Goal: Information Seeking & Learning: Understand process/instructions

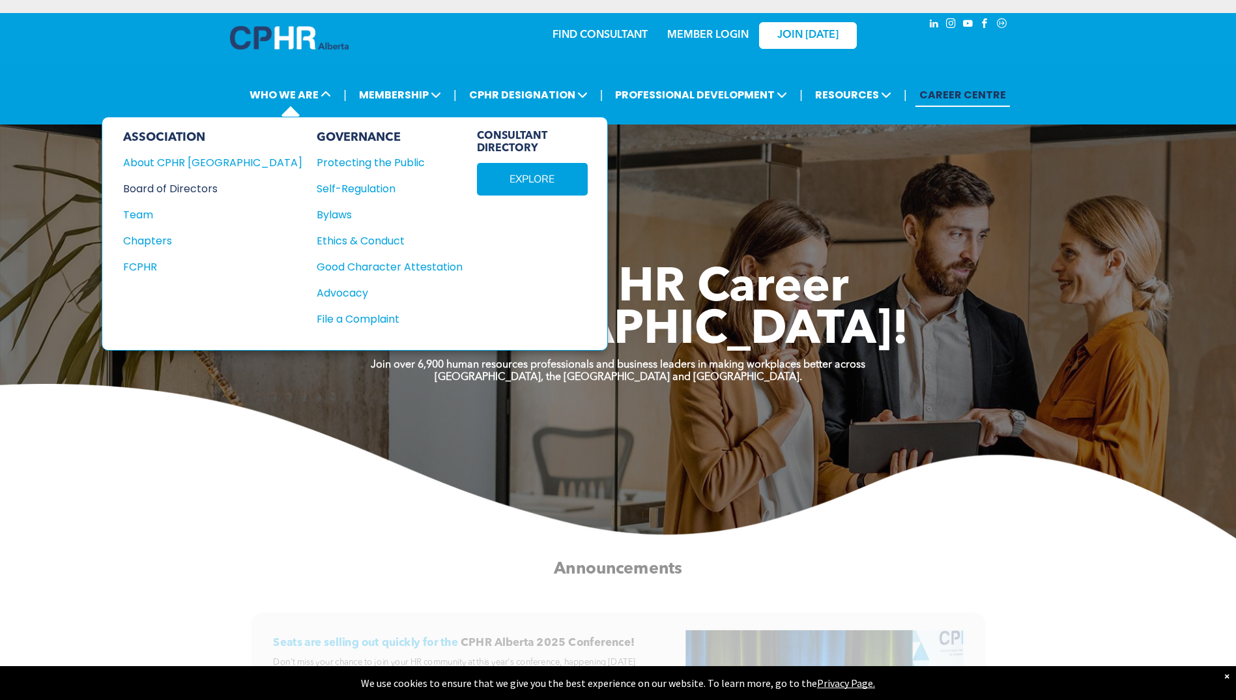
click at [175, 182] on div "Board of Directors" at bounding box center [204, 188] width 162 height 16
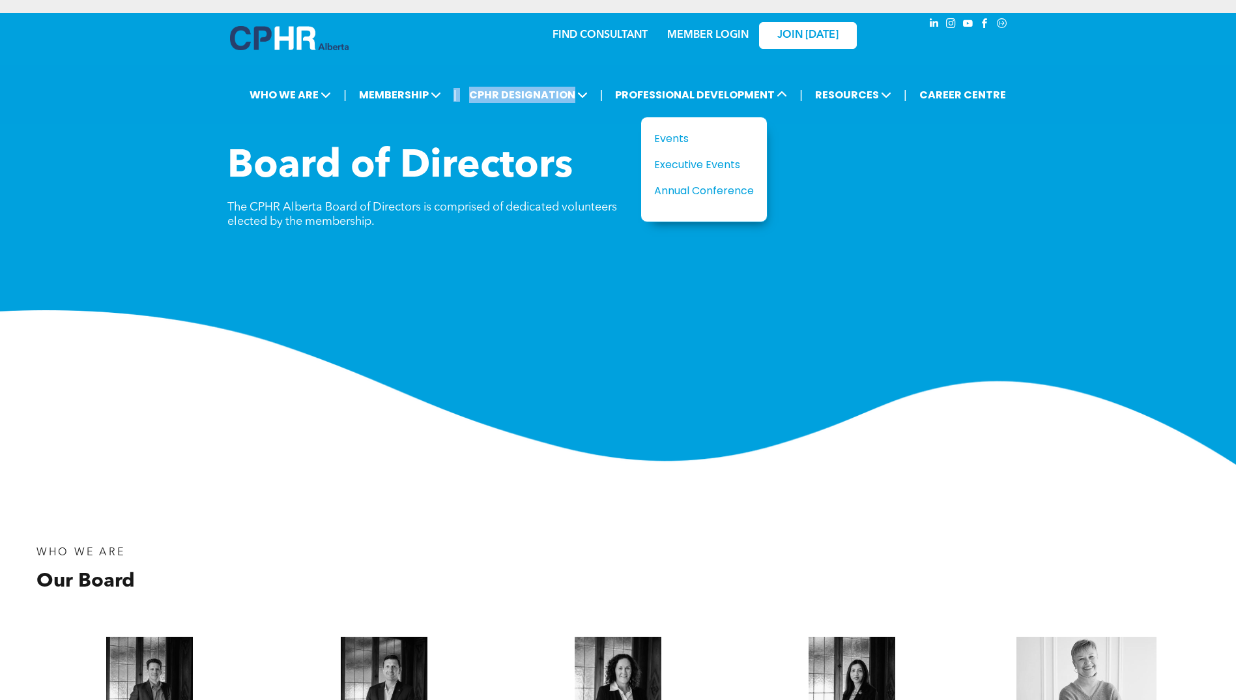
drag, startPoint x: 575, startPoint y: 88, endPoint x: 462, endPoint y: 75, distance: 113.5
click at [462, 75] on div "| WHO WE ARE ASSOCIATION About CPHR Alberta Board of Directors Team Chapters FC…" at bounding box center [618, 94] width 1236 height 59
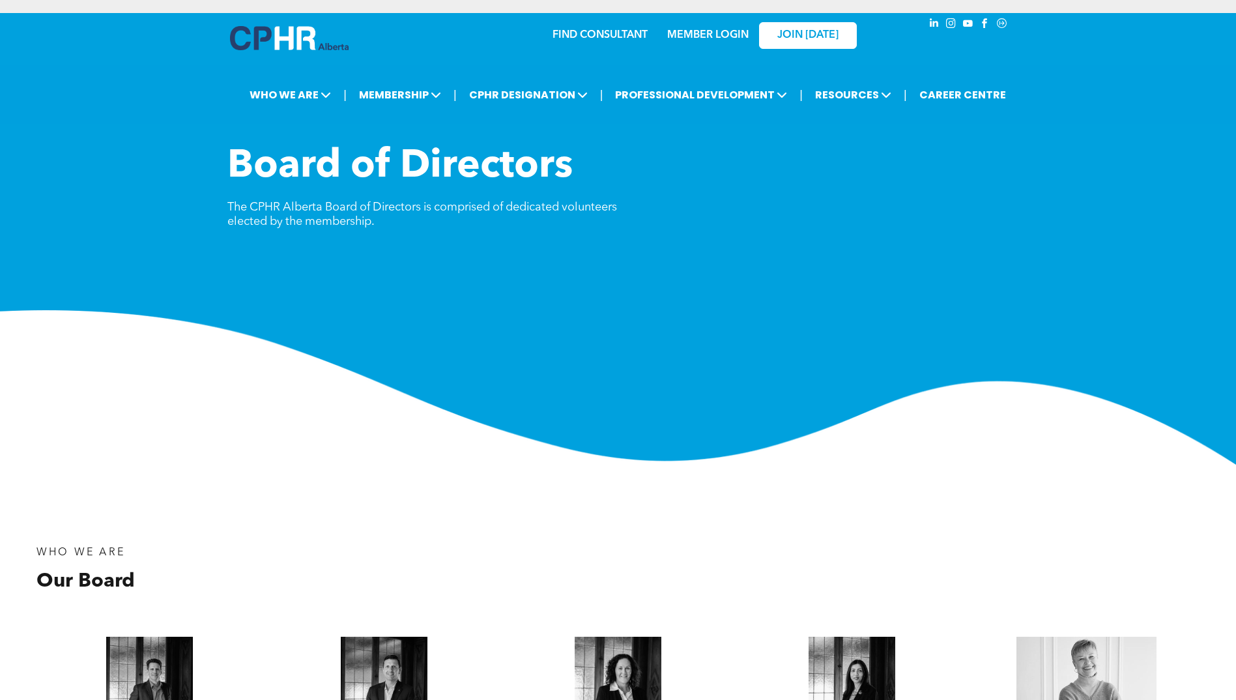
drag, startPoint x: 462, startPoint y: 75, endPoint x: 629, endPoint y: 164, distance: 189.5
click at [708, 223] on div "Board of Directors The CPHR Alberta Board of Directors is comprised of dedicate…" at bounding box center [618, 194] width 782 height 102
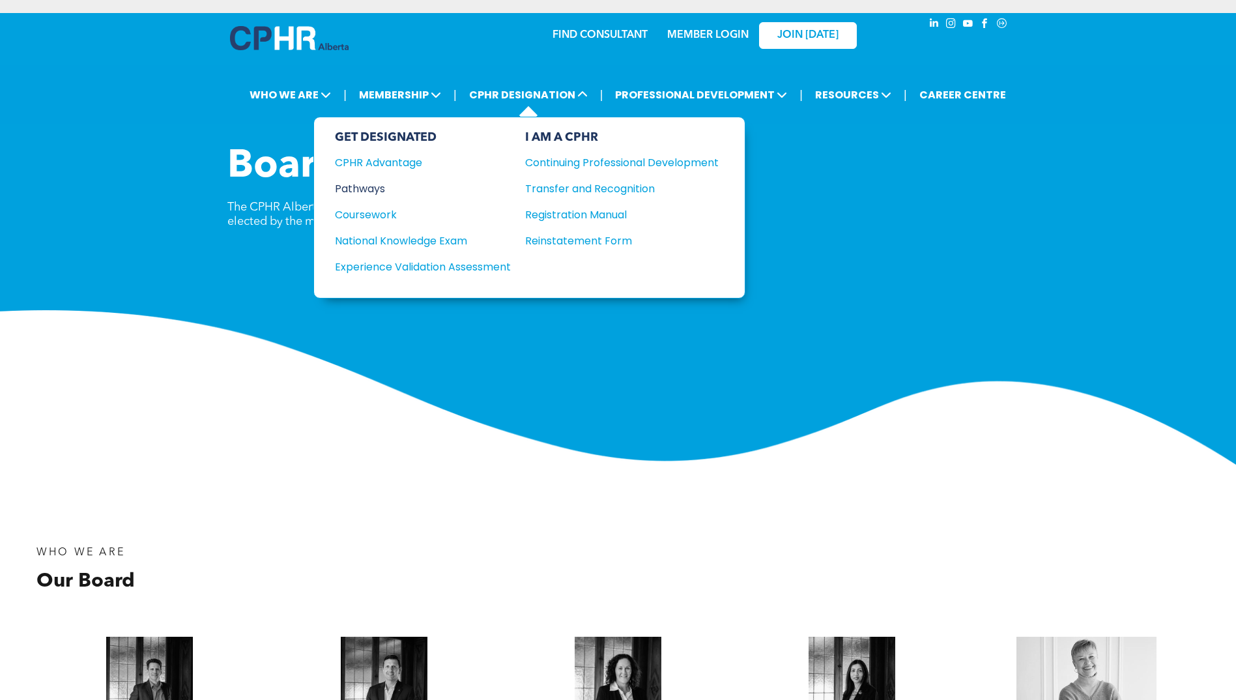
click at [377, 188] on div "Pathways" at bounding box center [414, 188] width 158 height 16
click at [372, 186] on div "Pathways" at bounding box center [414, 188] width 158 height 16
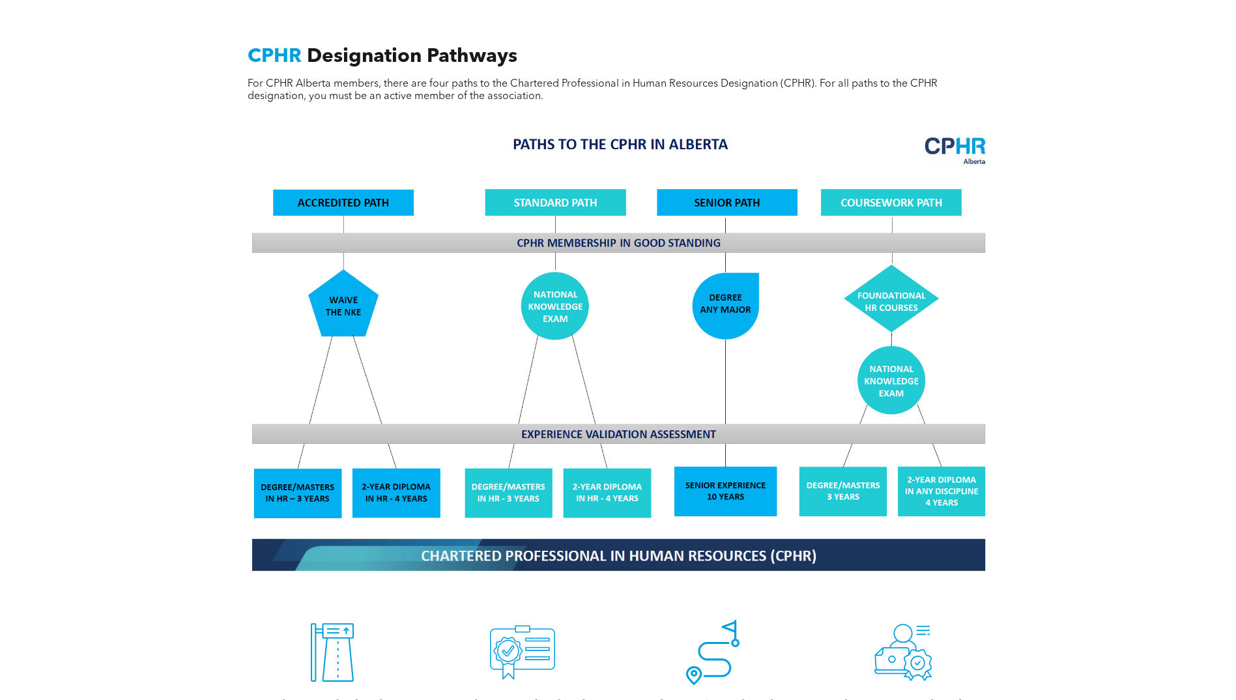
scroll to position [1173, 0]
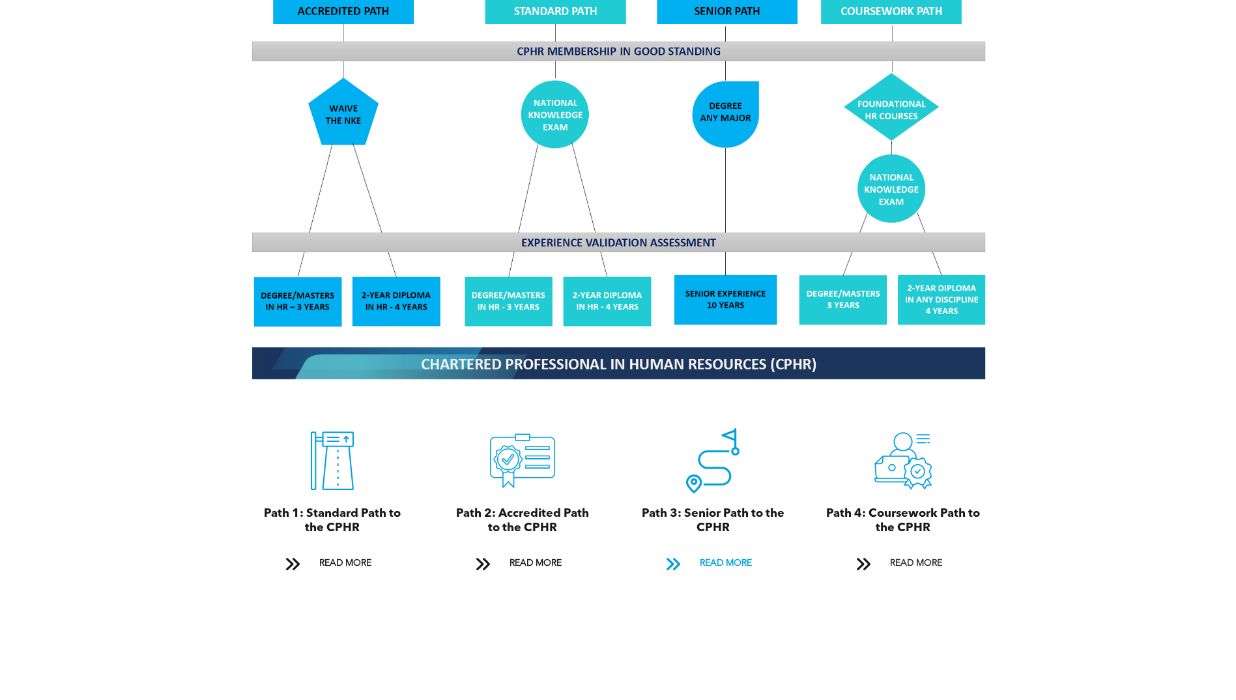
click at [719, 551] on span "READ MORE" at bounding box center [725, 563] width 61 height 24
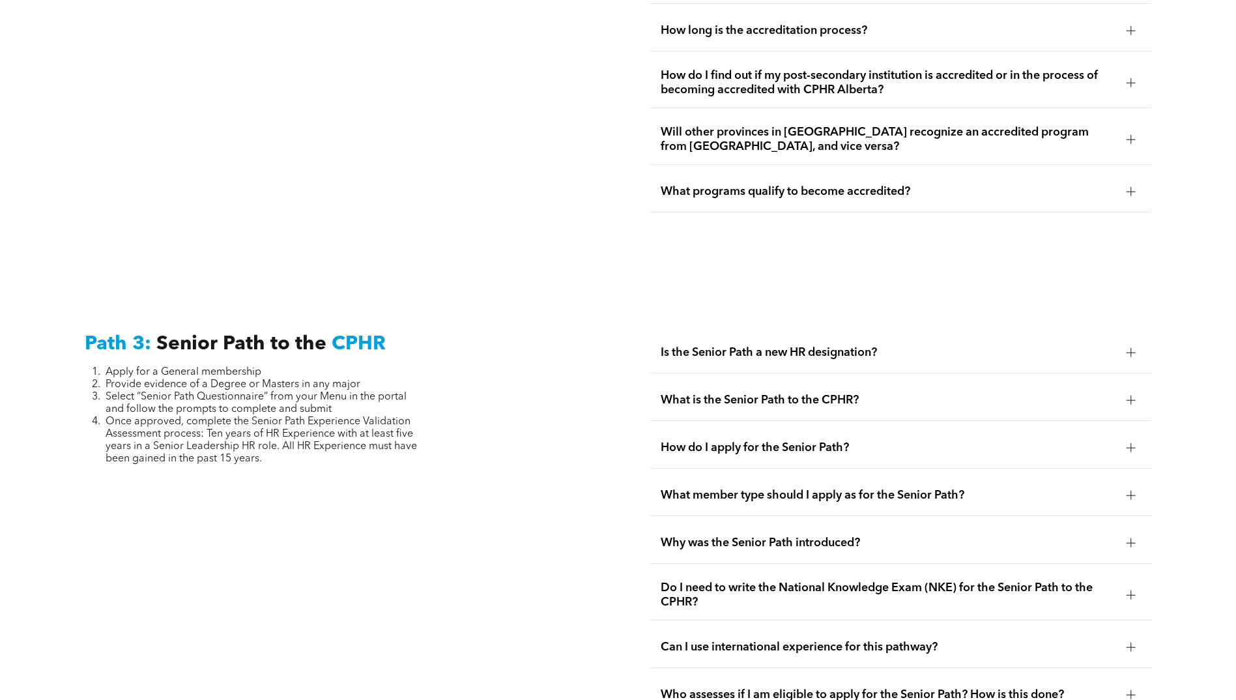
scroll to position [3271, 0]
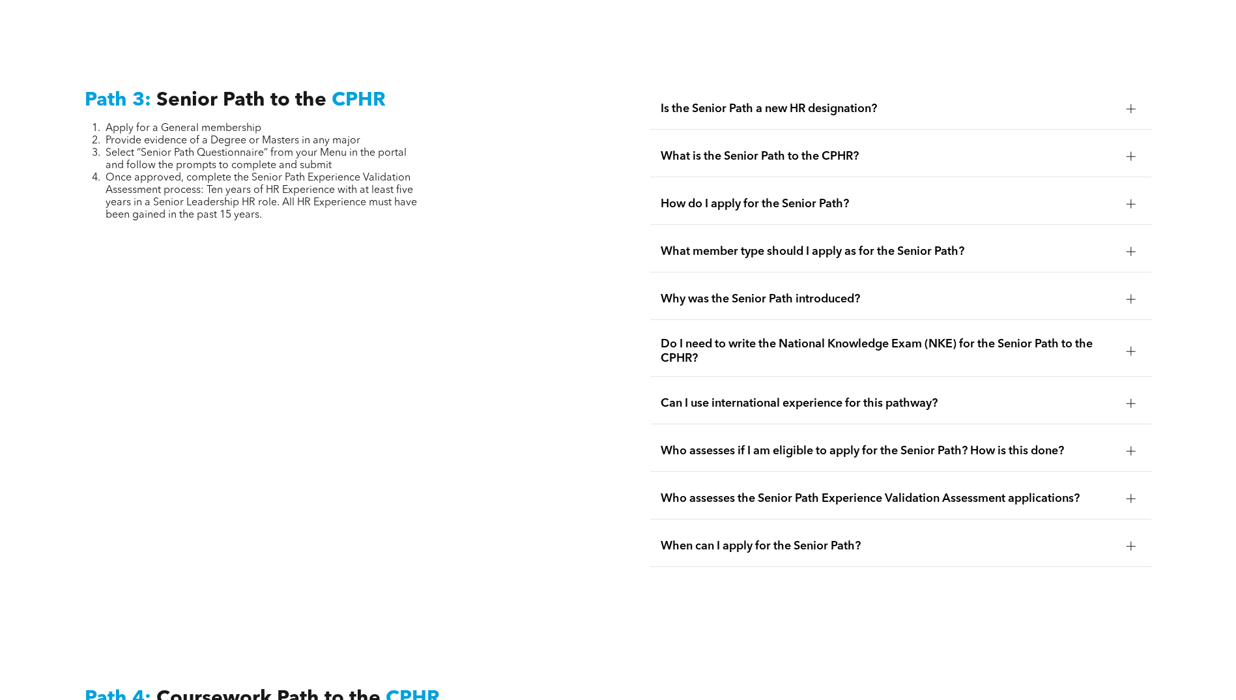
click at [858, 149] on span "What is the Senior Path to the CPHR?" at bounding box center [888, 156] width 455 height 14
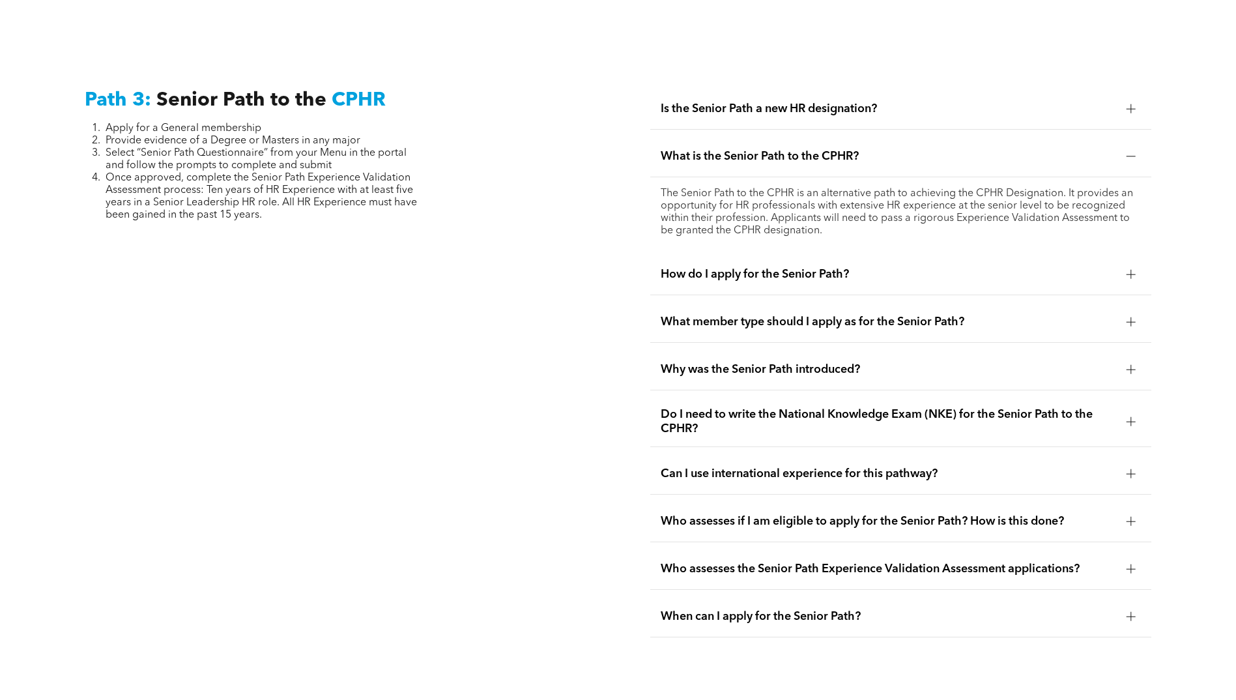
click at [894, 315] on span "What member type should I apply as for the Senior Path?" at bounding box center [888, 322] width 455 height 14
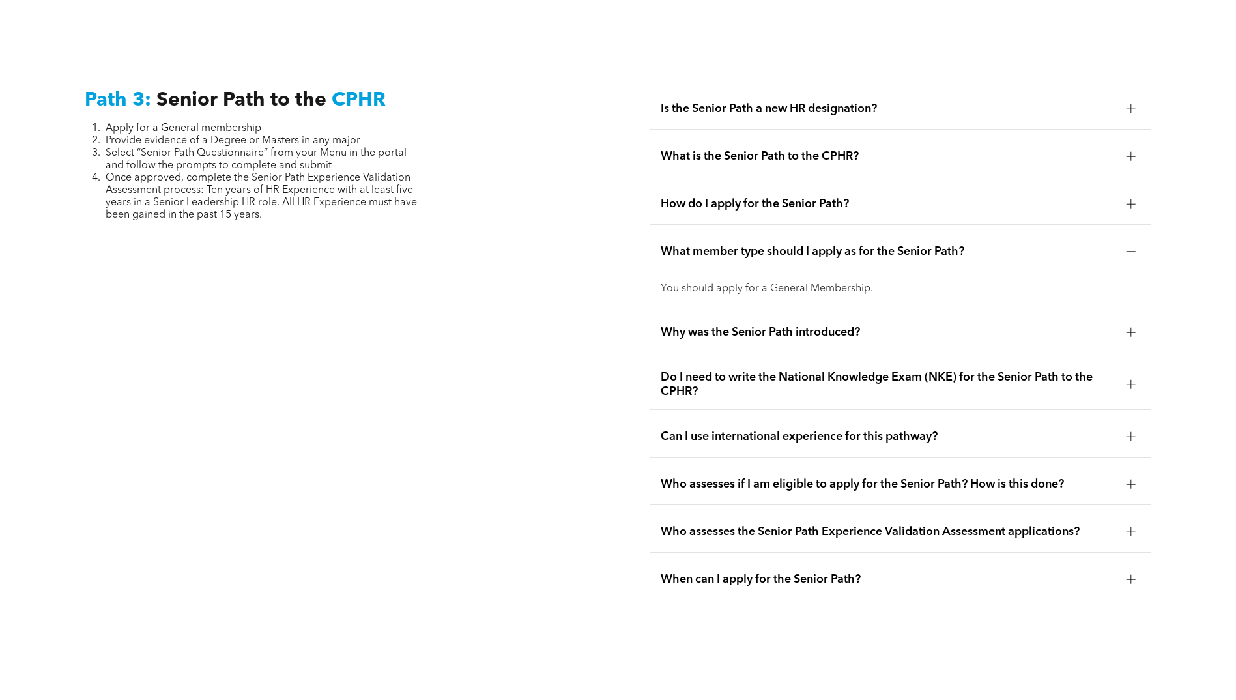
click at [859, 370] on span "Do I need to write the National Knowledge Exam (NKE) for the Senior Path to the…" at bounding box center [888, 384] width 455 height 29
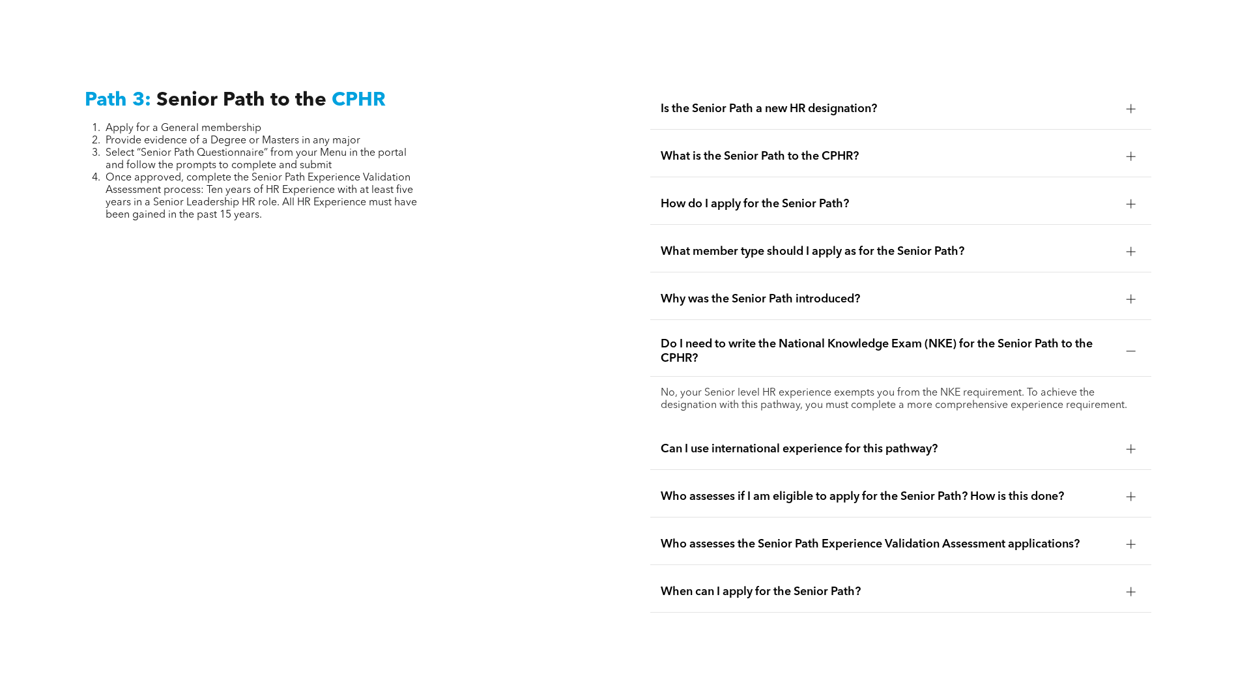
click at [887, 489] on span "Who assesses if I am eligible to apply for the Senior Path? How is this done?" at bounding box center [888, 496] width 455 height 14
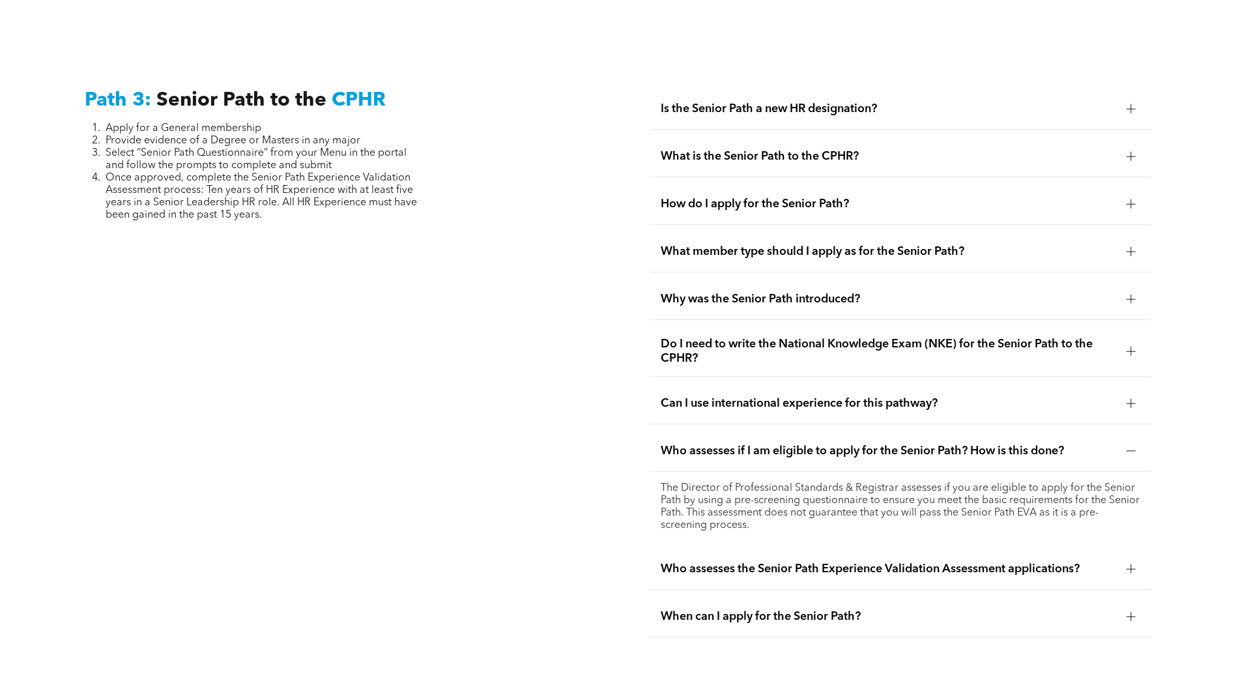
click at [792, 102] on span "Is the Senior Path a new HR designation?" at bounding box center [888, 109] width 455 height 14
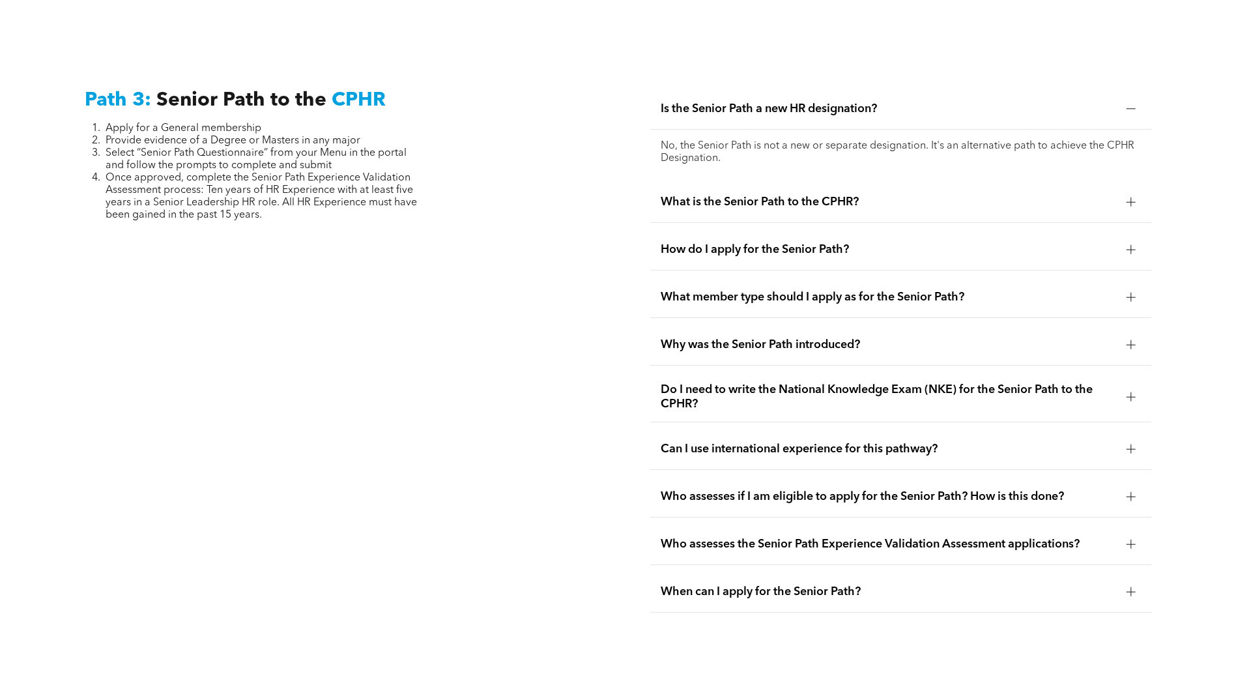
click at [784, 195] on span "What is the Senior Path to the CPHR?" at bounding box center [888, 202] width 455 height 14
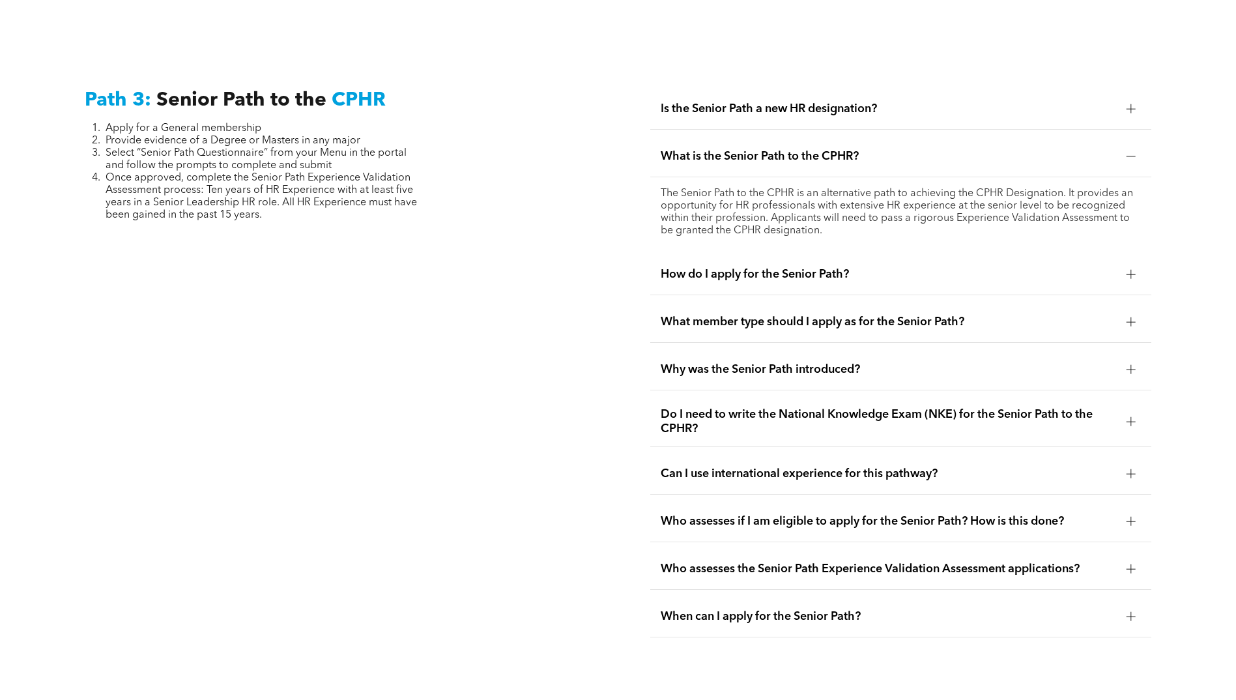
click at [867, 267] on span "How do I apply for the Senior Path?" at bounding box center [888, 274] width 455 height 14
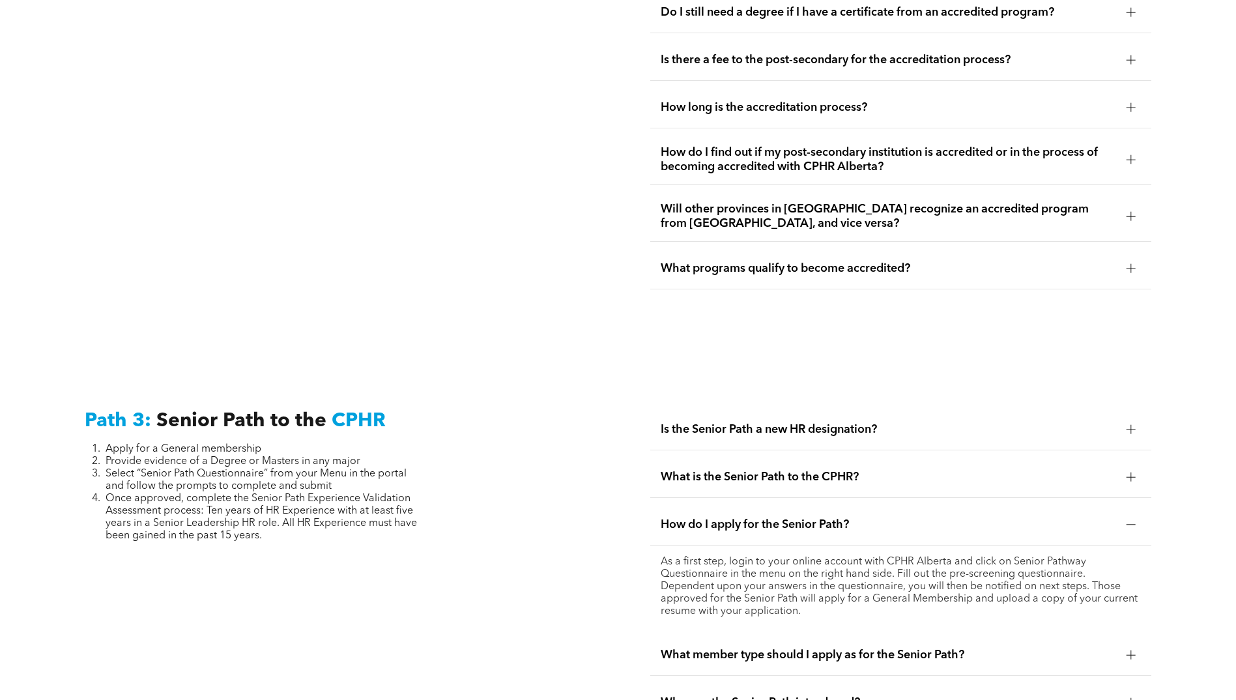
scroll to position [2946, 0]
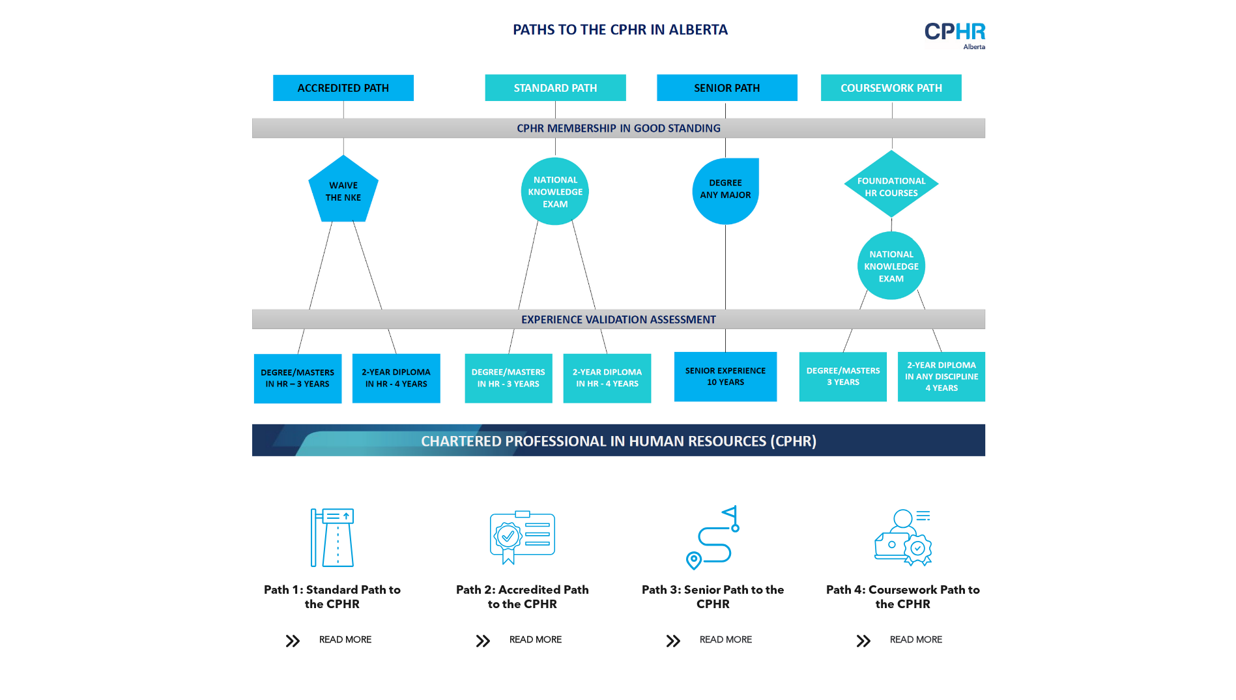
scroll to position [1108, 0]
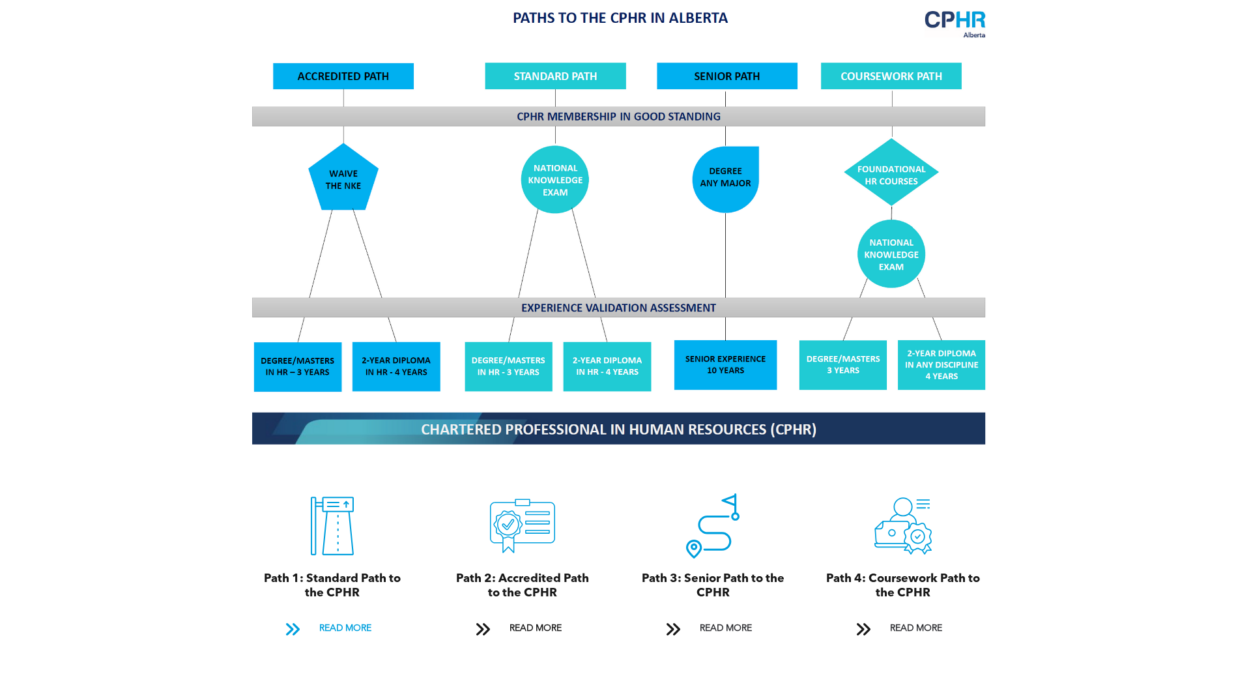
click at [332, 616] on span "READ MORE" at bounding box center [345, 628] width 61 height 24
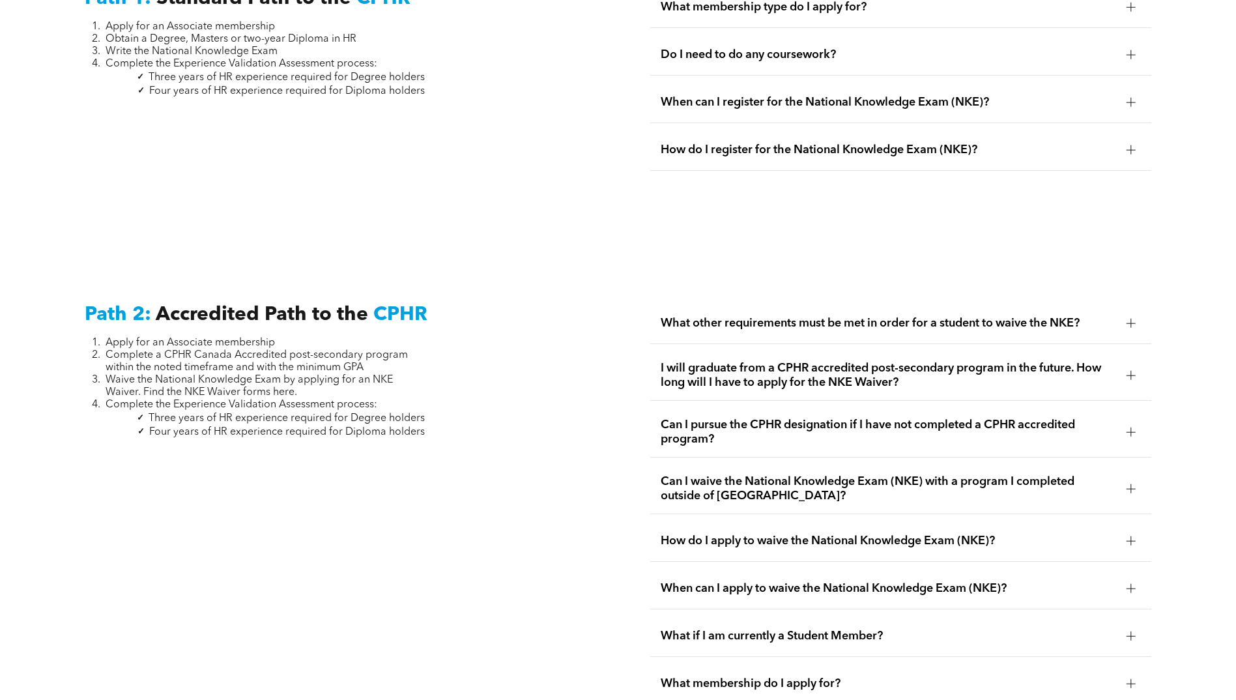
scroll to position [1878, 0]
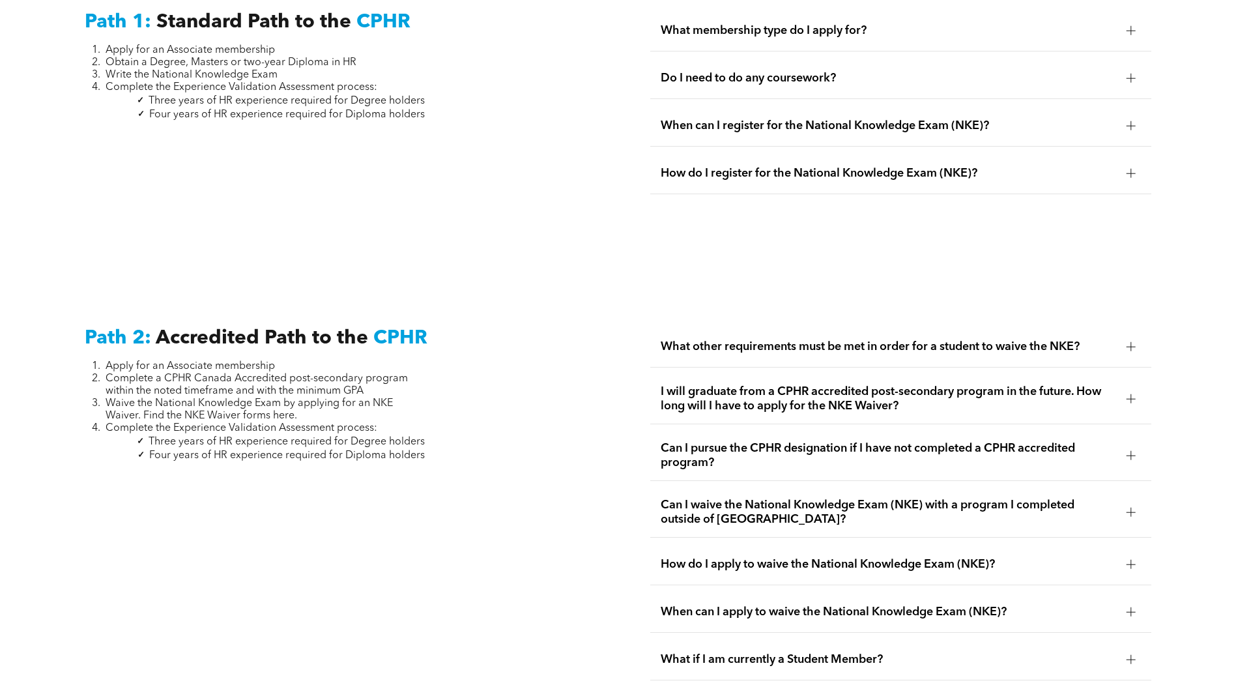
click at [779, 339] on span "What other requirements must be met in order for a student to waive the NKE?" at bounding box center [888, 346] width 455 height 14
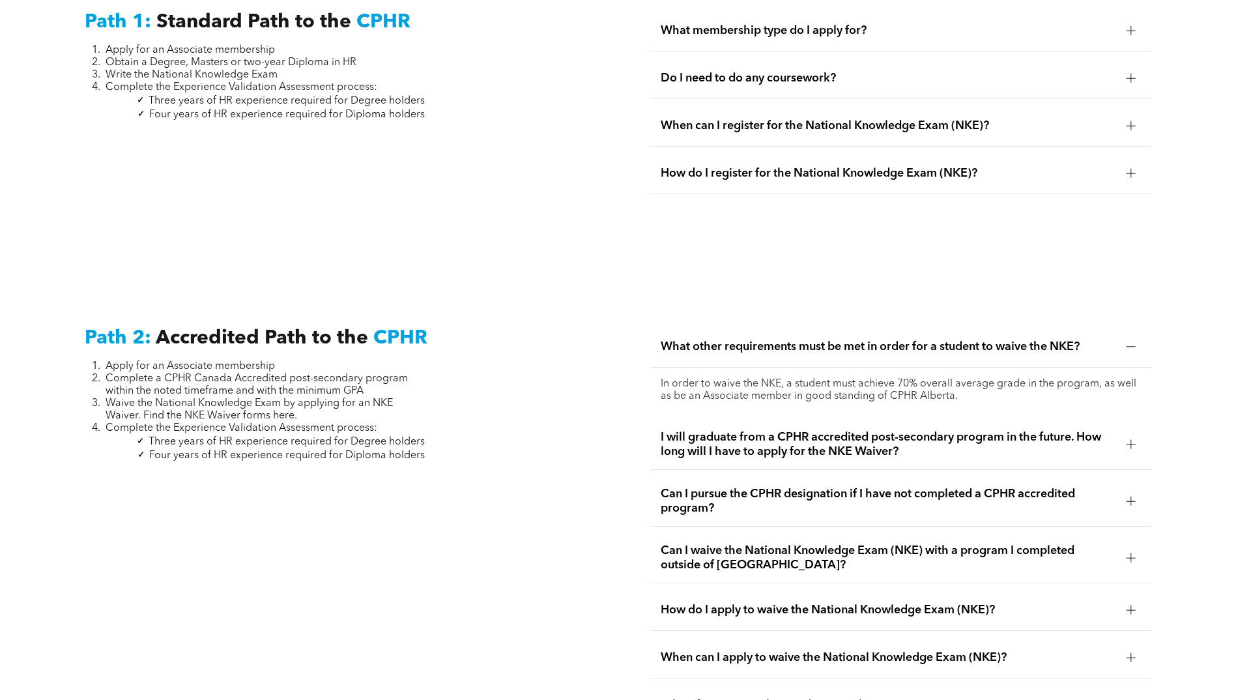
click at [732, 430] on span "I will graduate from a CPHR accredited post-secondary program in the future. Ho…" at bounding box center [888, 444] width 455 height 29
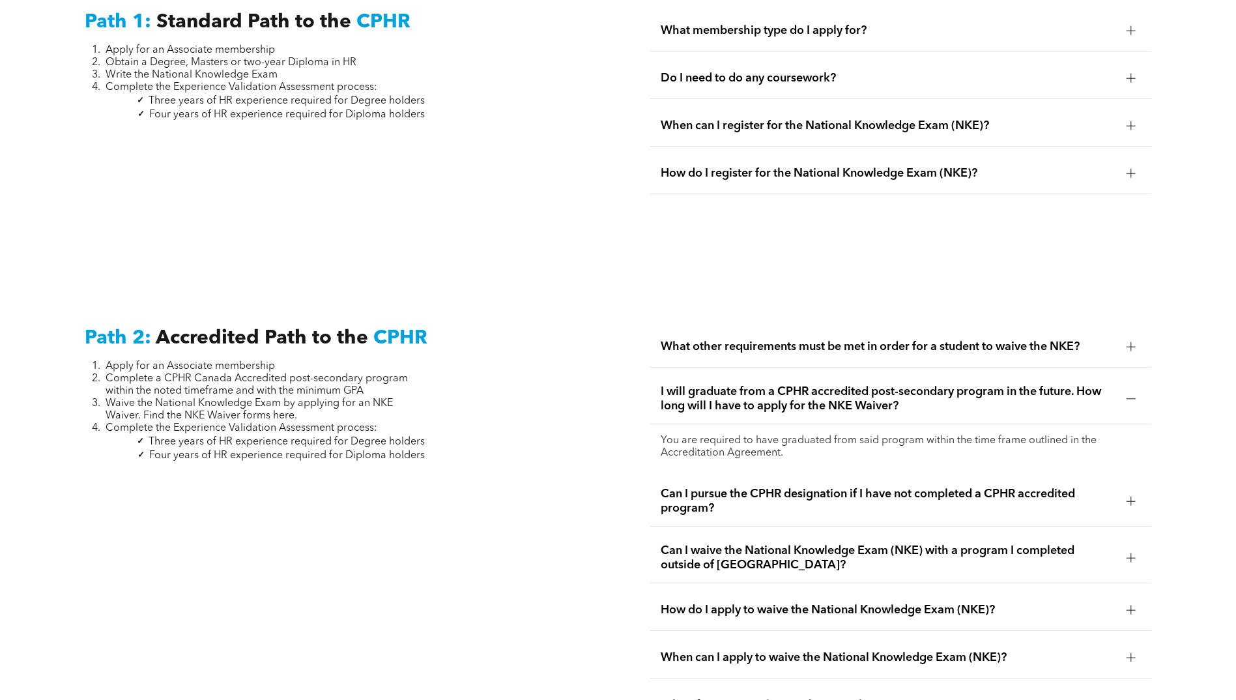
click at [696, 487] on span "Can I pursue the CPHR designation if I have not completed a CPHR accredited pro…" at bounding box center [888, 501] width 455 height 29
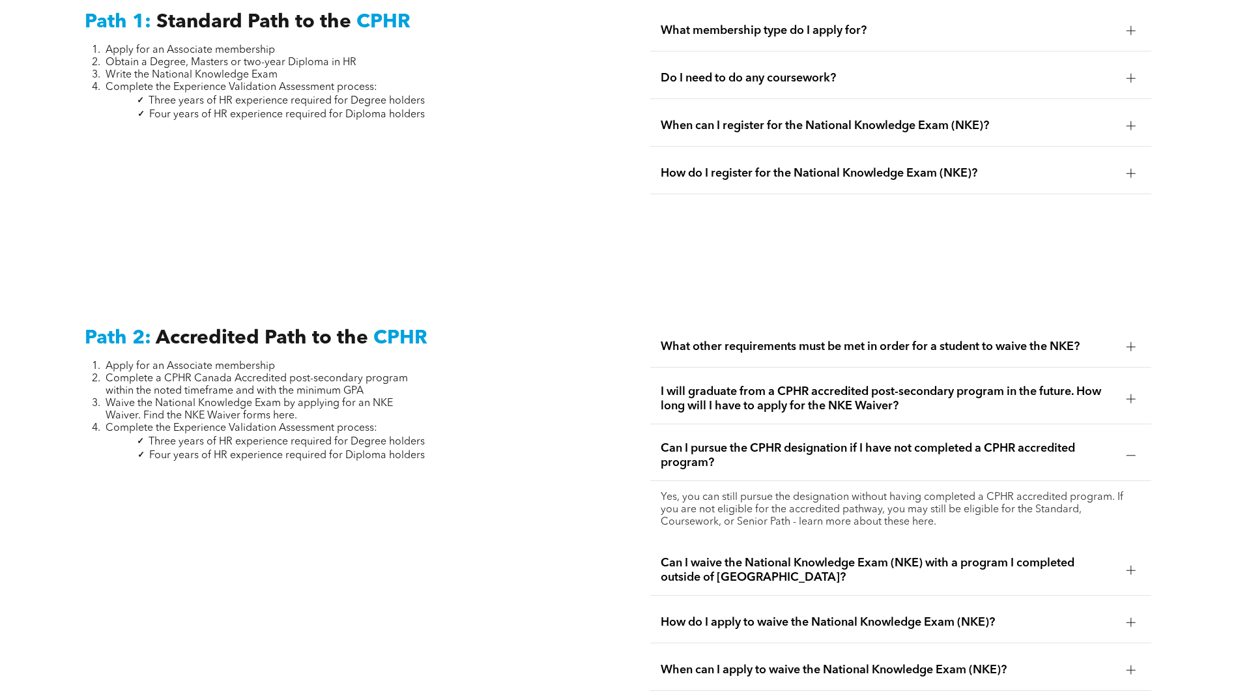
click at [749, 556] on span "Can I waive the National Knowledge Exam (NKE) with a program I completed outsid…" at bounding box center [888, 570] width 455 height 29
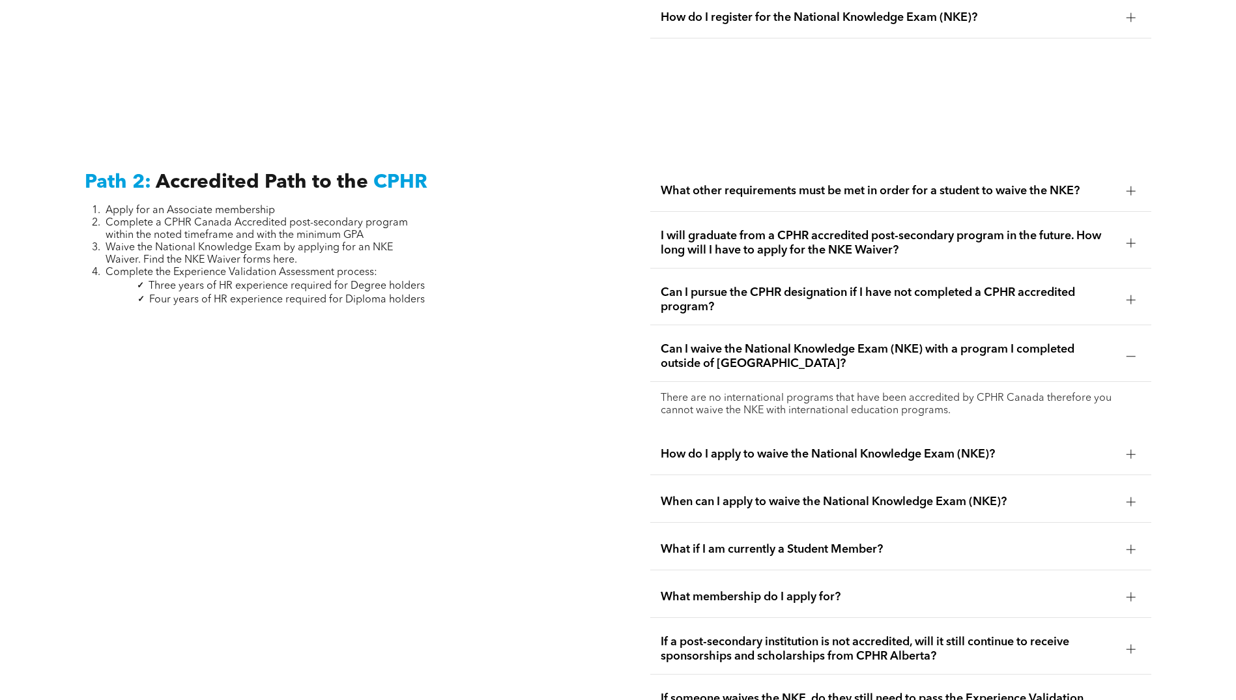
scroll to position [2073, 0]
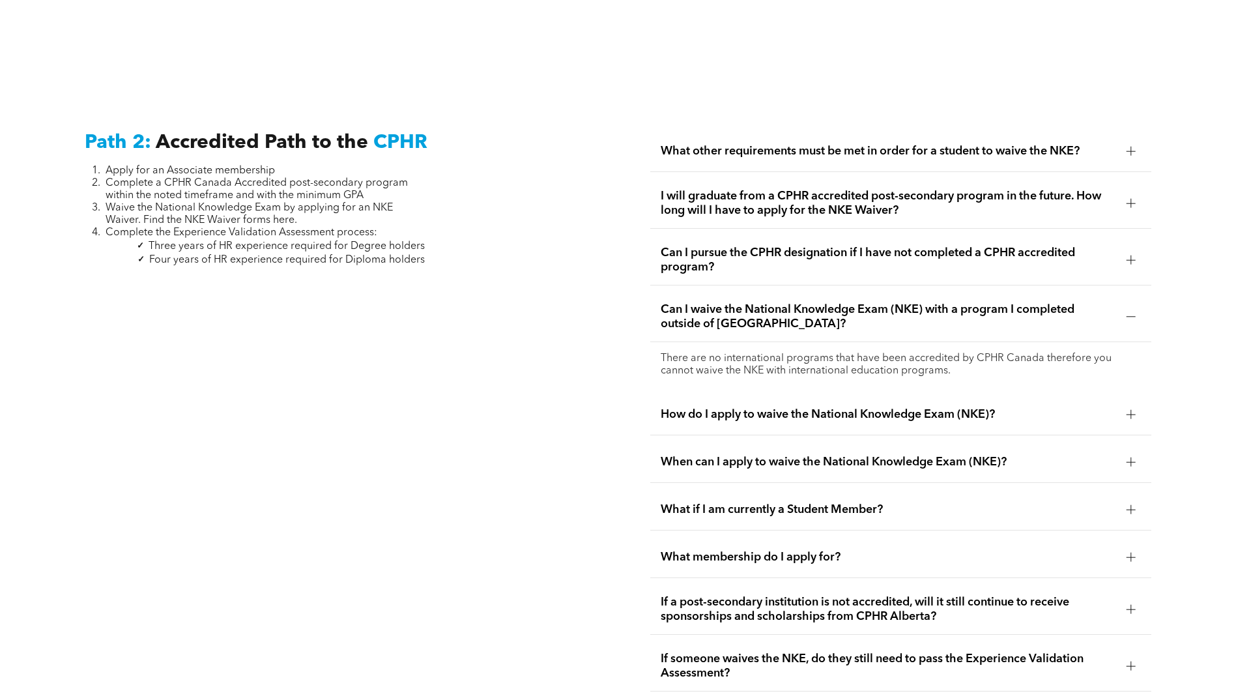
click at [681, 407] on span "How do I apply to waive the National Knowledge Exam (NKE)?" at bounding box center [888, 414] width 455 height 14
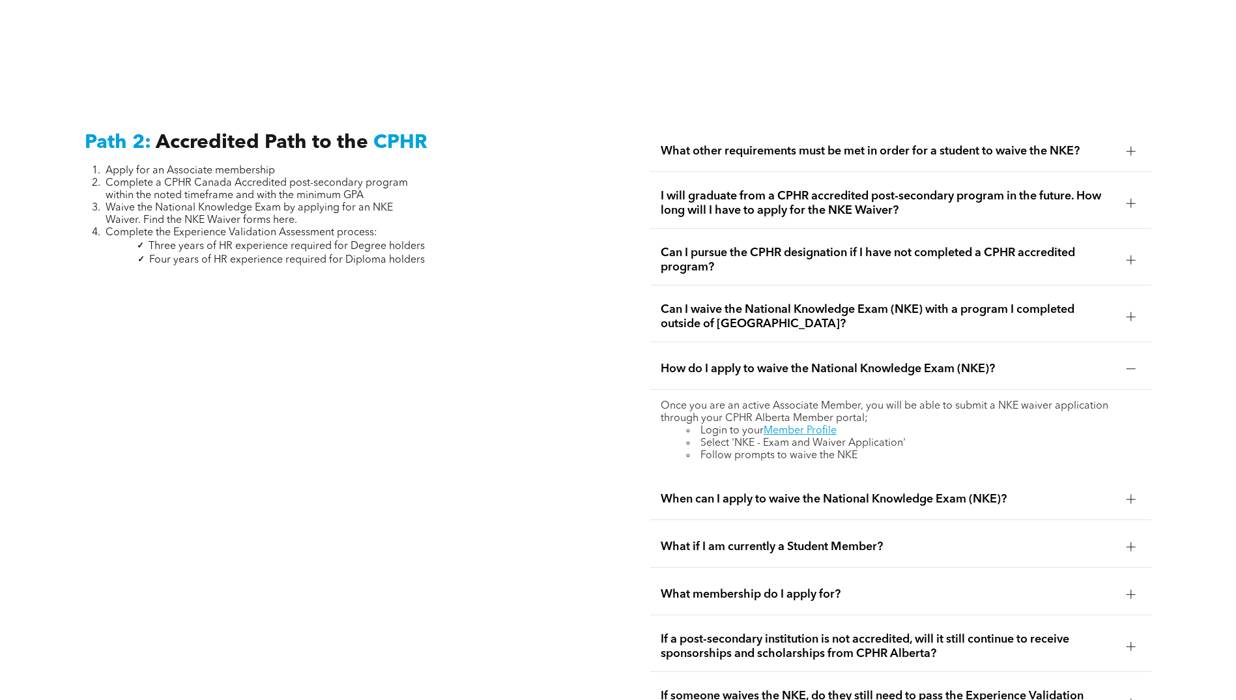
click at [706, 492] on span "When can I apply to waive the National Knowledge Exam (NKE)?" at bounding box center [888, 499] width 455 height 14
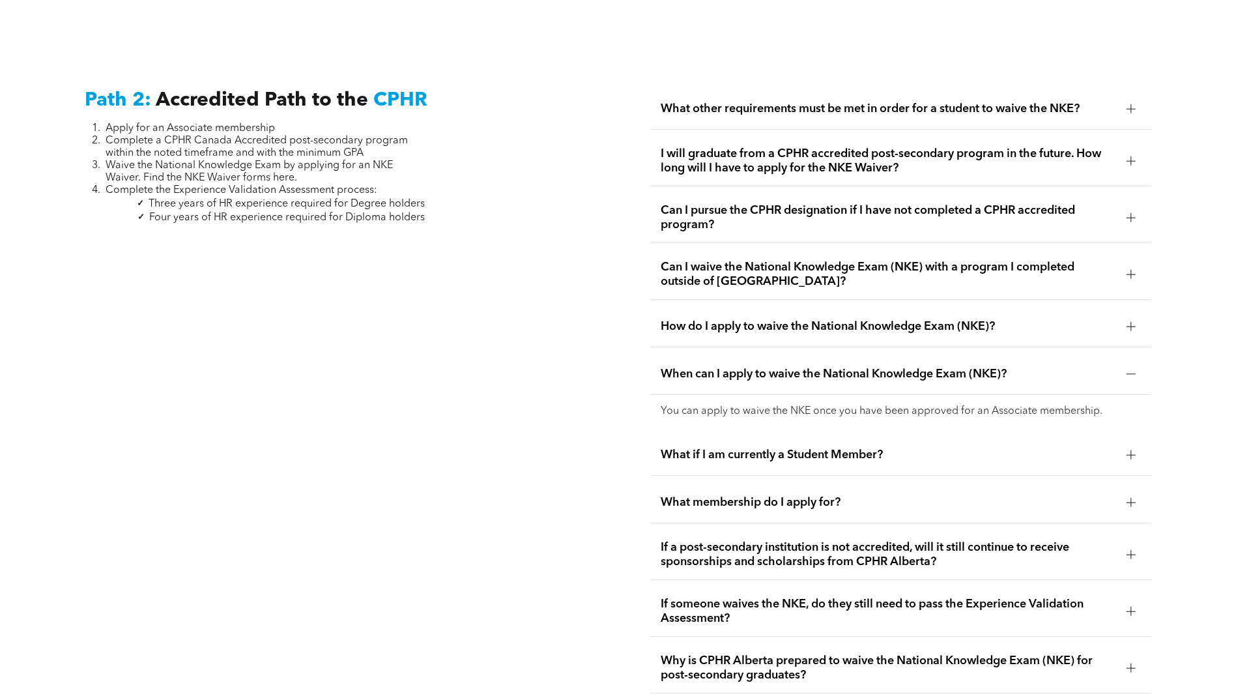
scroll to position [2138, 0]
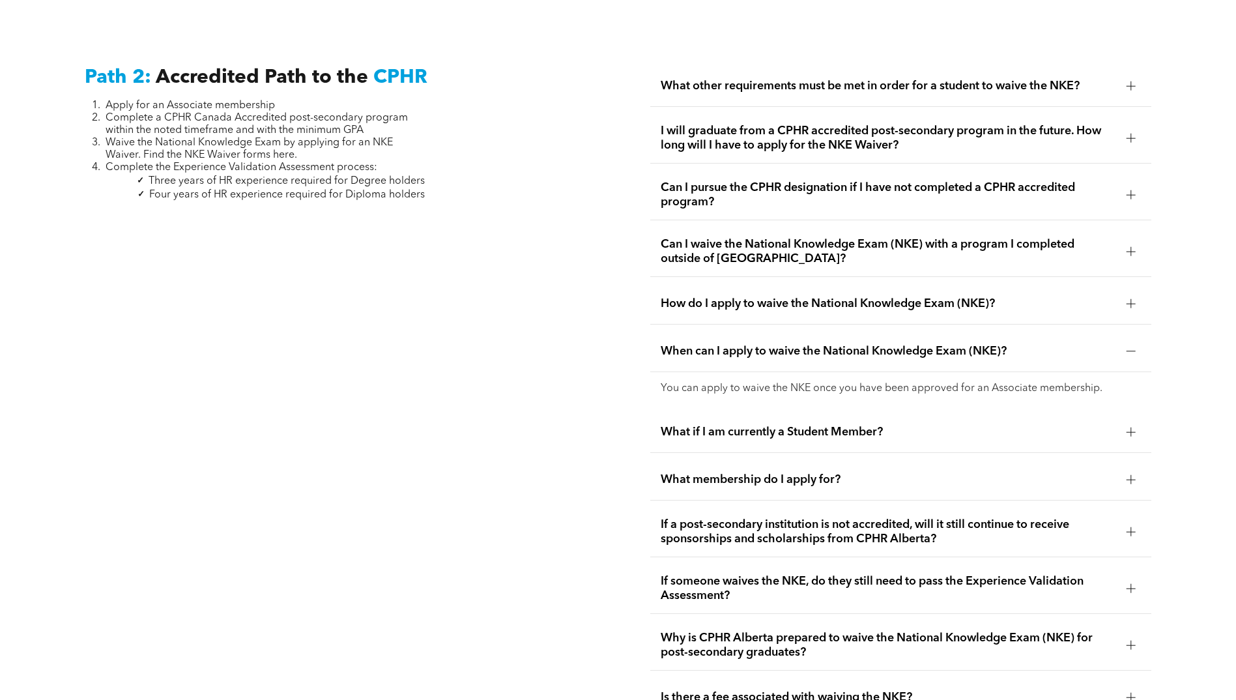
click at [689, 425] on span "What if I am currently a Student Member?" at bounding box center [888, 432] width 455 height 14
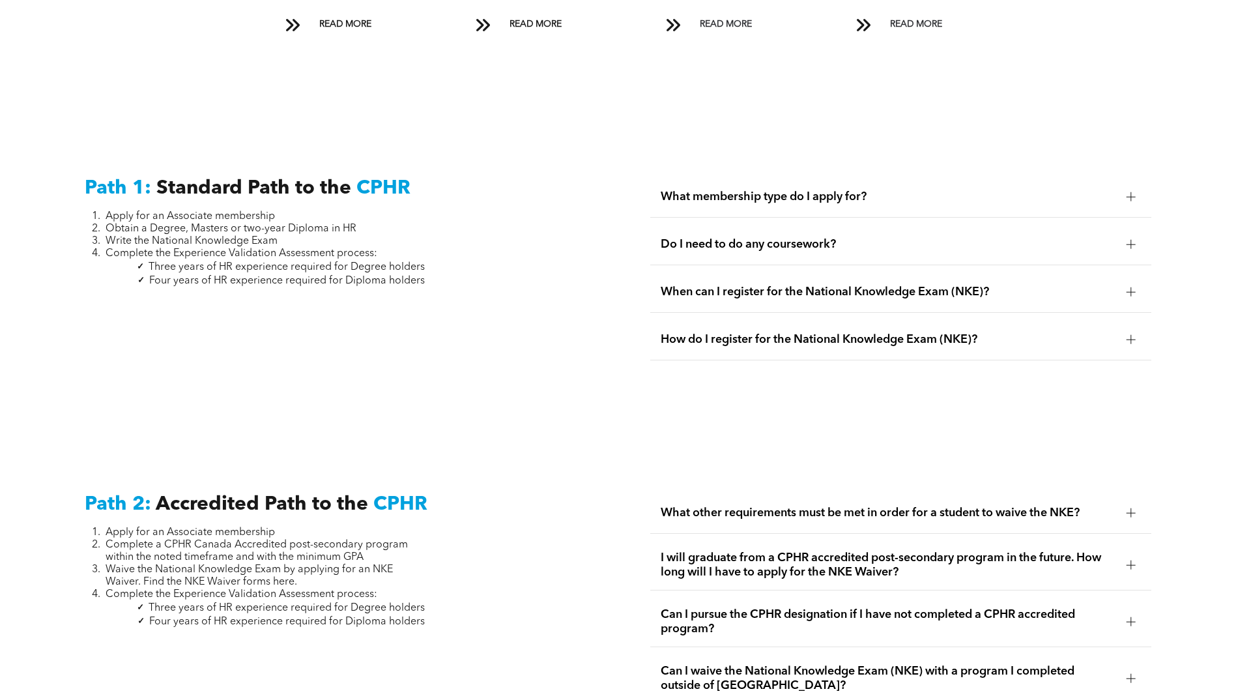
scroll to position [1552, 0]
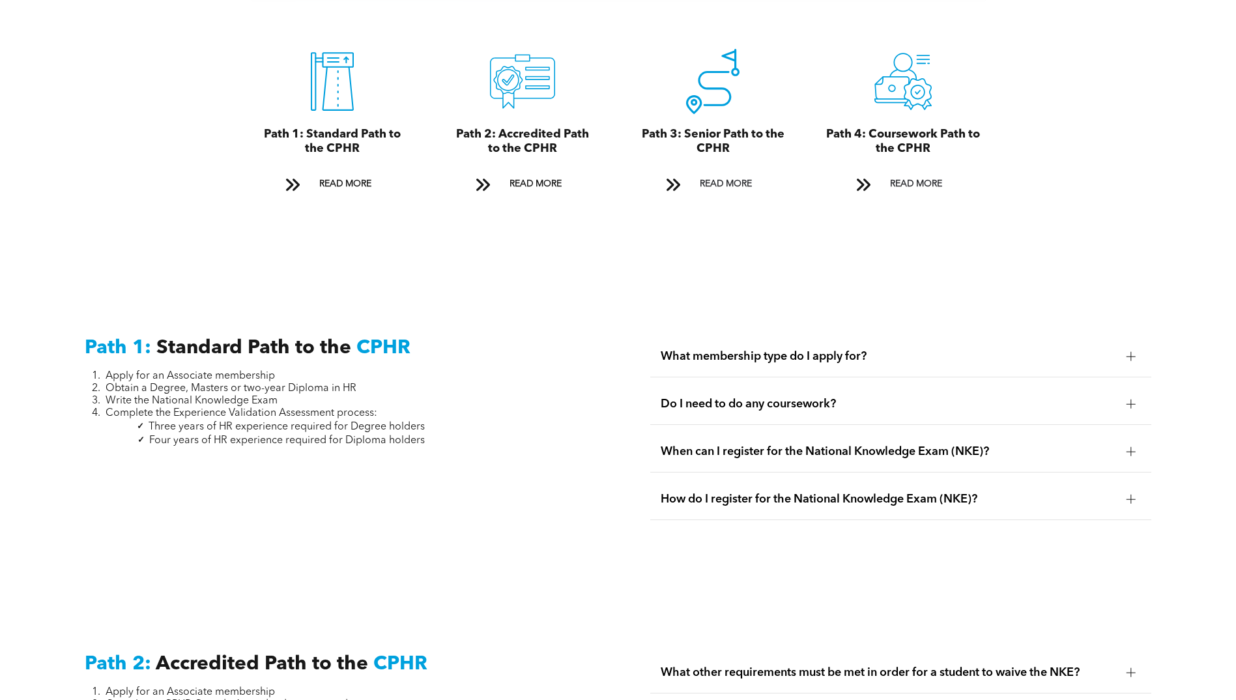
click at [734, 397] on span "Do I need to do any coursework?" at bounding box center [888, 404] width 455 height 14
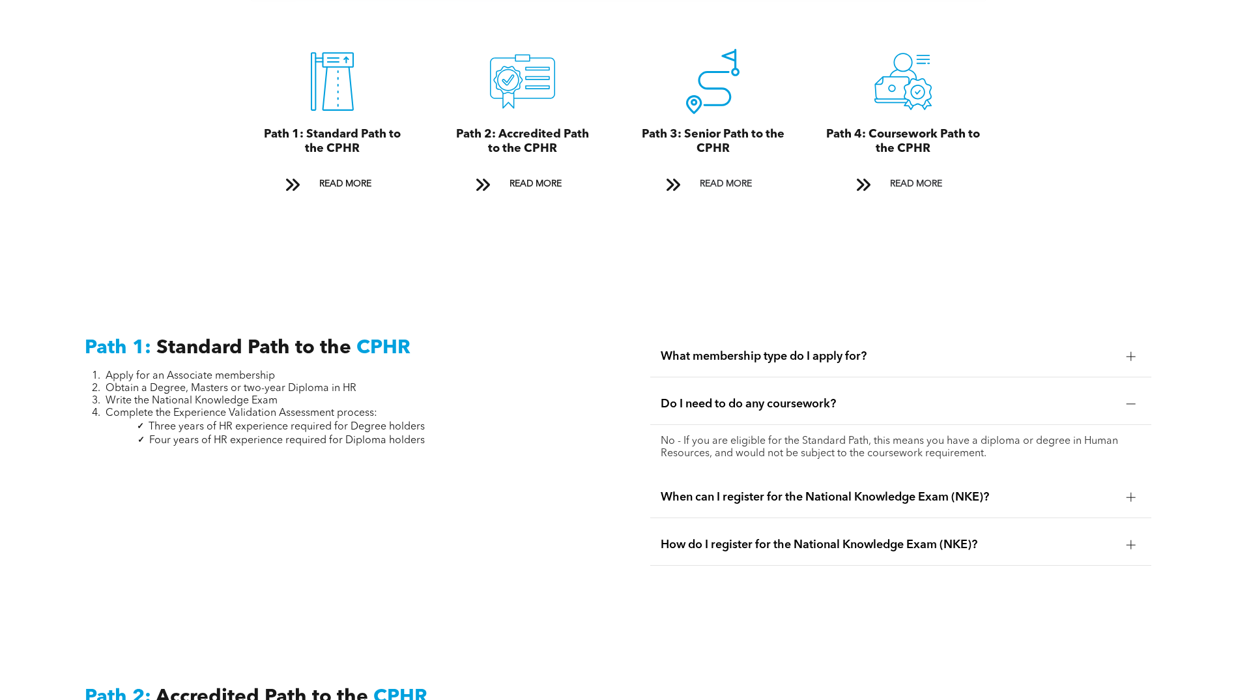
click at [727, 490] on span "When can I register for the National Knowledge Exam (NKE)?" at bounding box center [888, 497] width 455 height 14
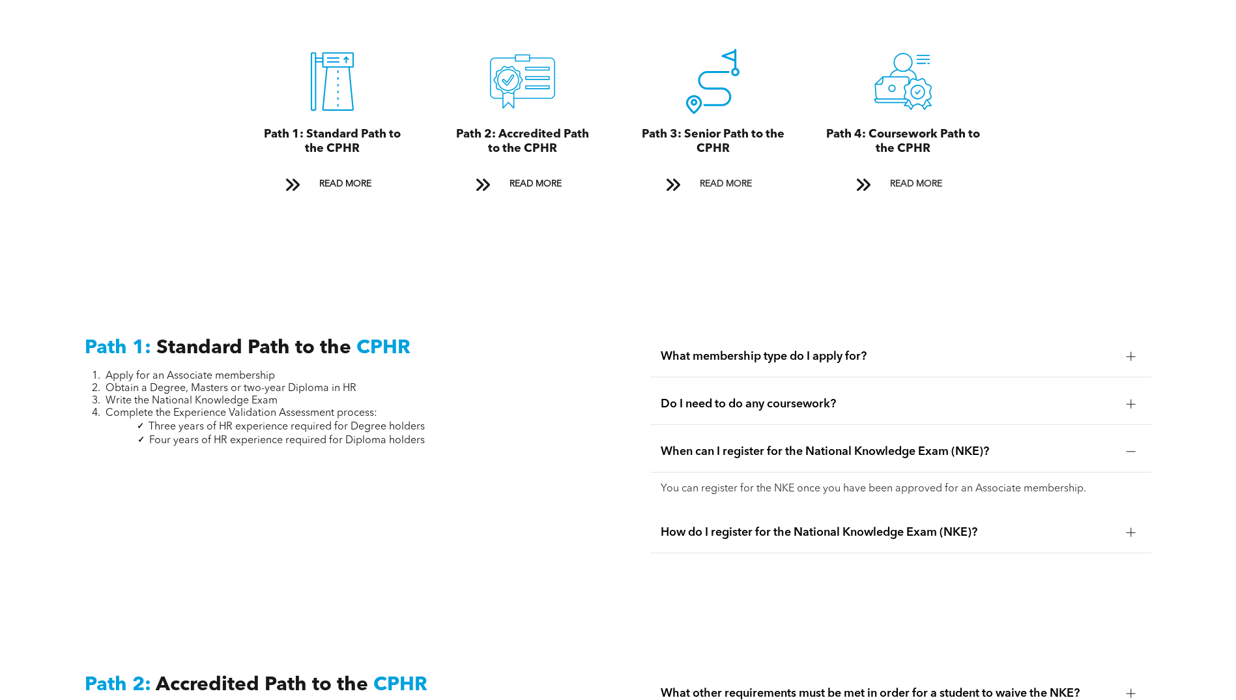
click at [715, 525] on span "How do I register for the National Knowledge Exam (NKE)?" at bounding box center [888, 532] width 455 height 14
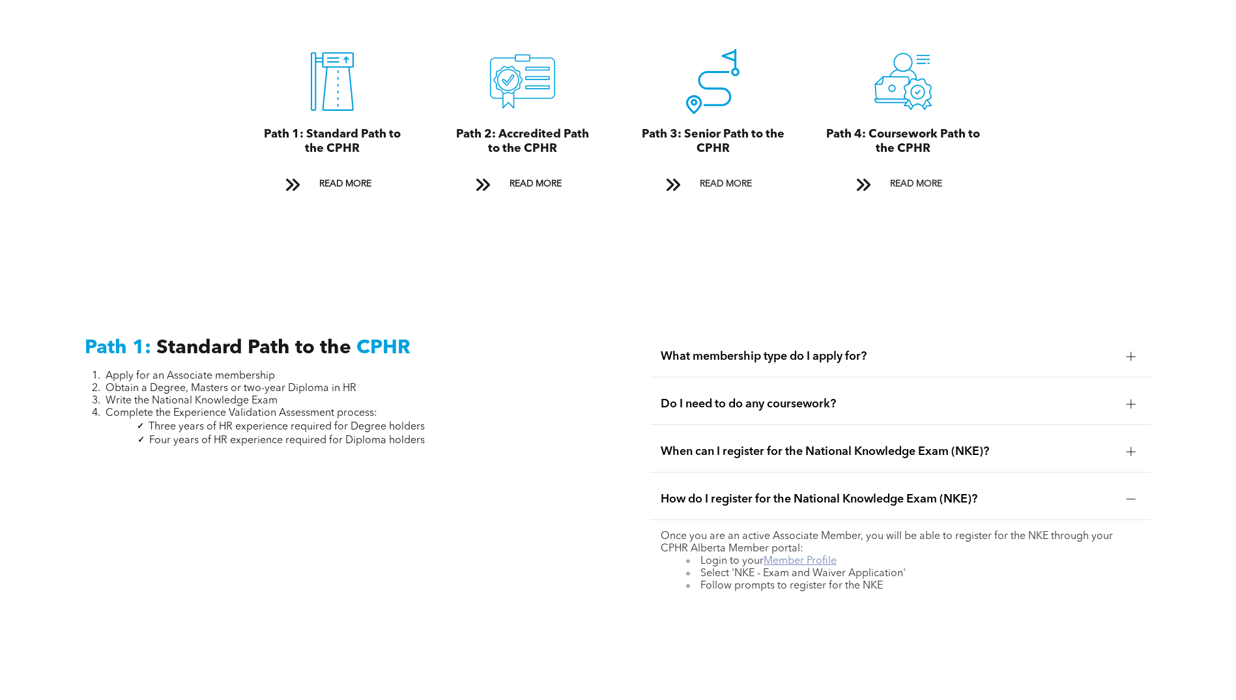
click at [805, 556] on link "Member Profile" at bounding box center [800, 561] width 73 height 10
